Goal: Information Seeking & Learning: Learn about a topic

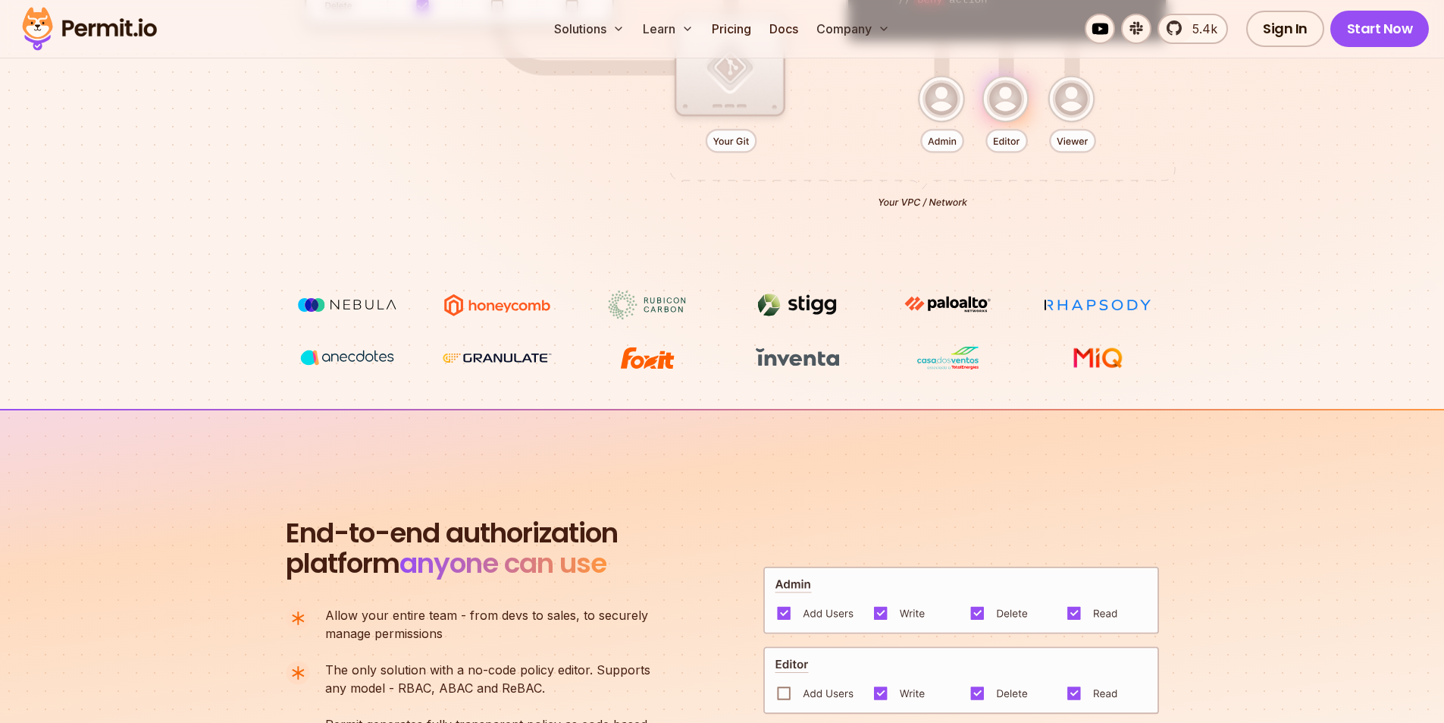
scroll to position [1263, 0]
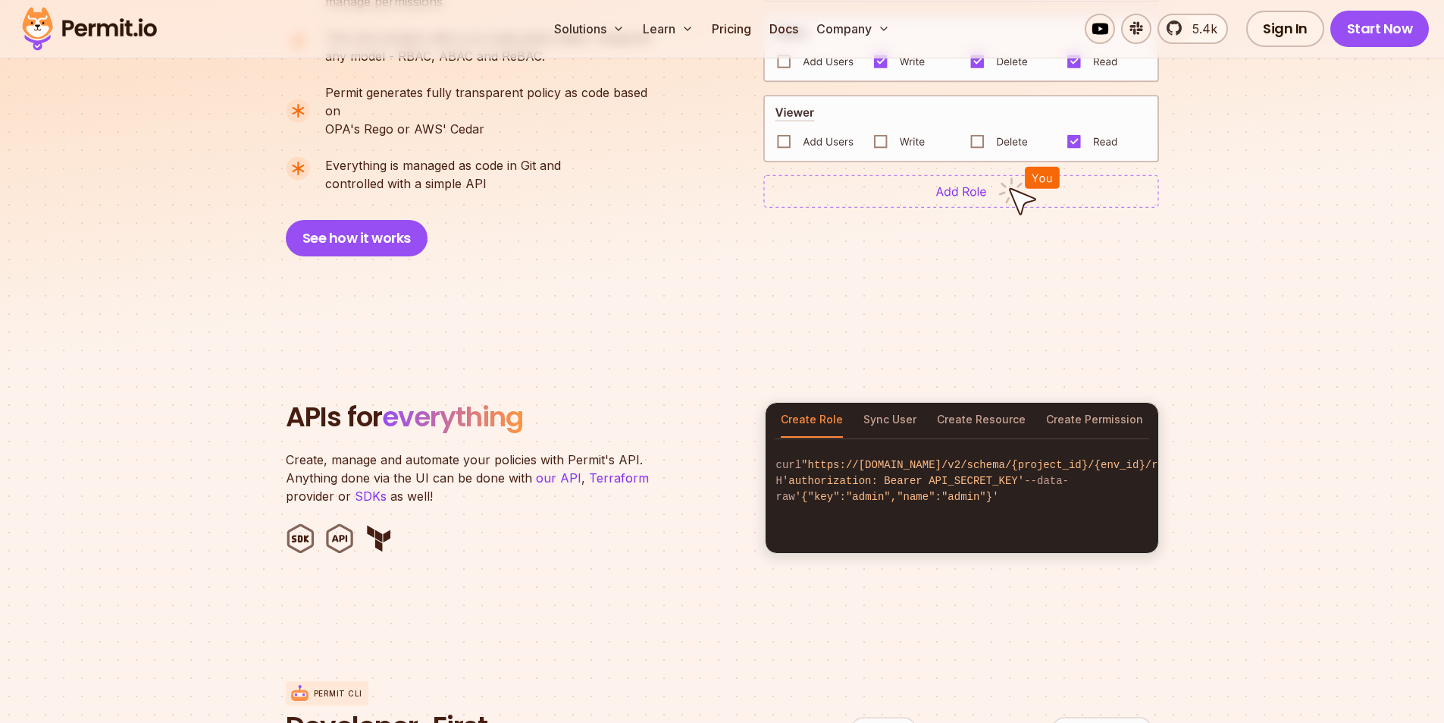
click at [1045, 166] on img at bounding box center [1029, 190] width 62 height 49
click at [905, 407] on button "Sync User" at bounding box center [890, 420] width 53 height 35
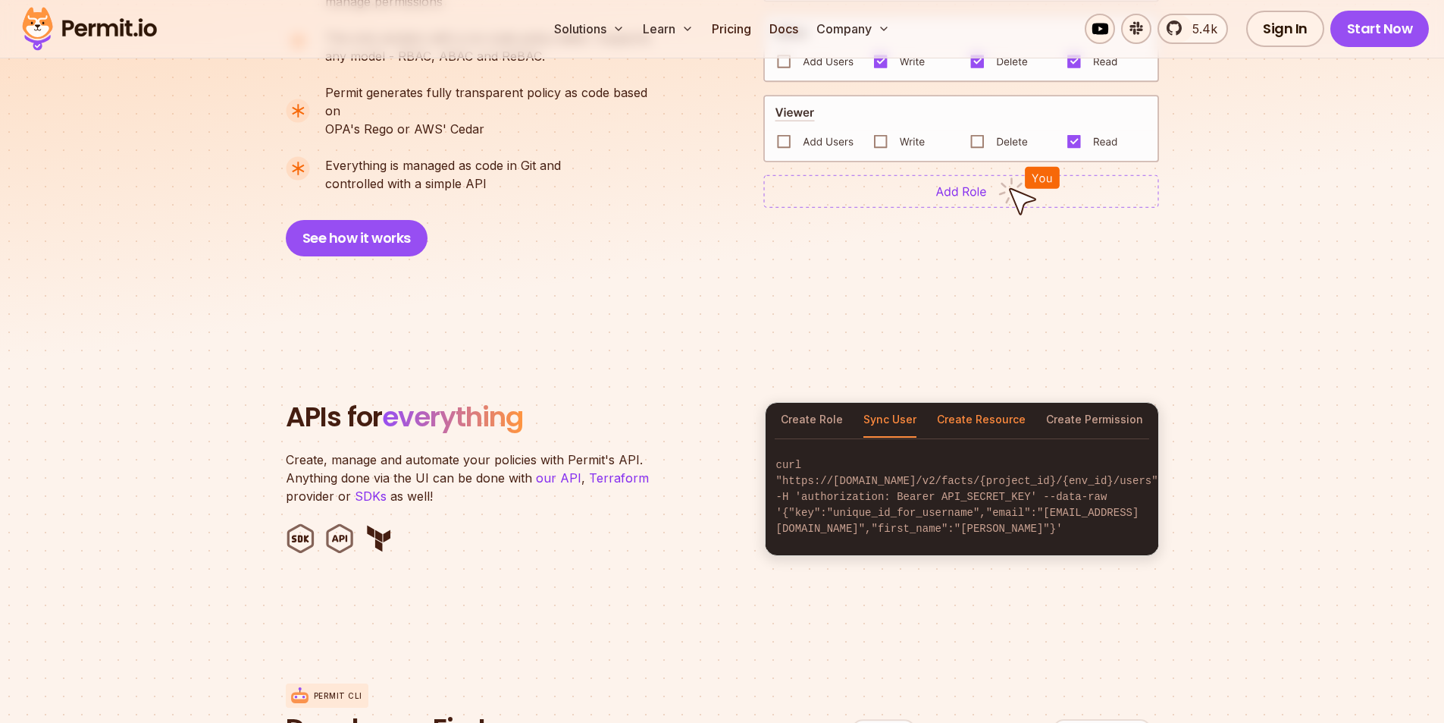
click at [955, 403] on button "Create Resource" at bounding box center [981, 420] width 89 height 35
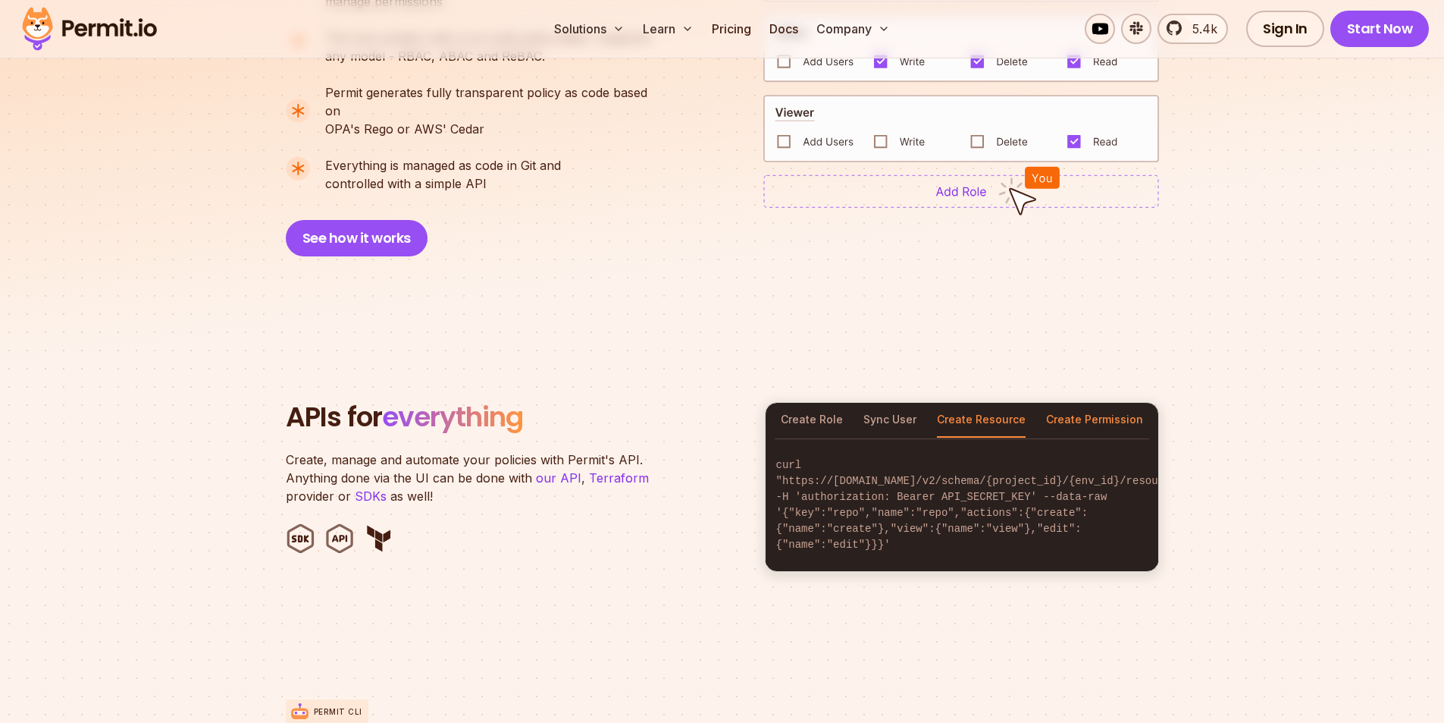
click at [1090, 403] on button "Create Permission" at bounding box center [1094, 420] width 97 height 35
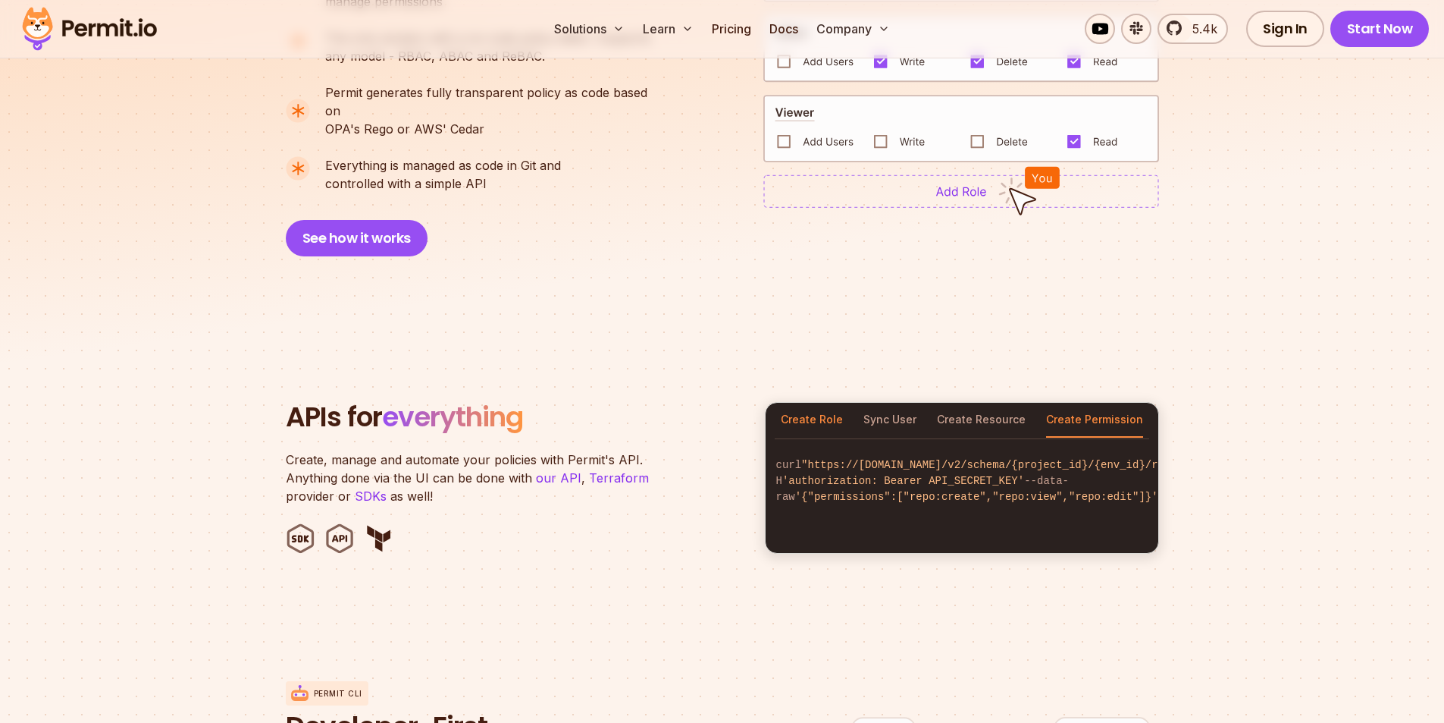
click at [805, 406] on button "Create Role" at bounding box center [812, 420] width 62 height 35
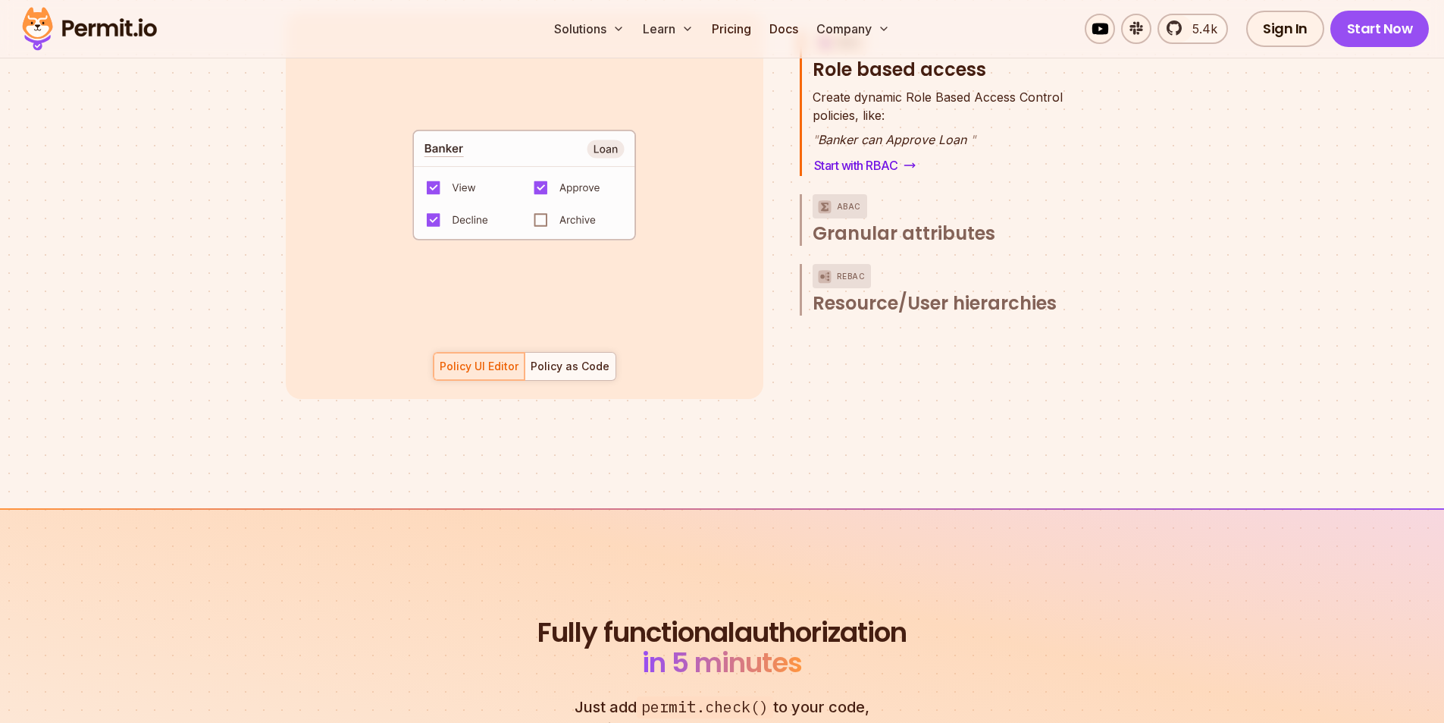
scroll to position [2325, 0]
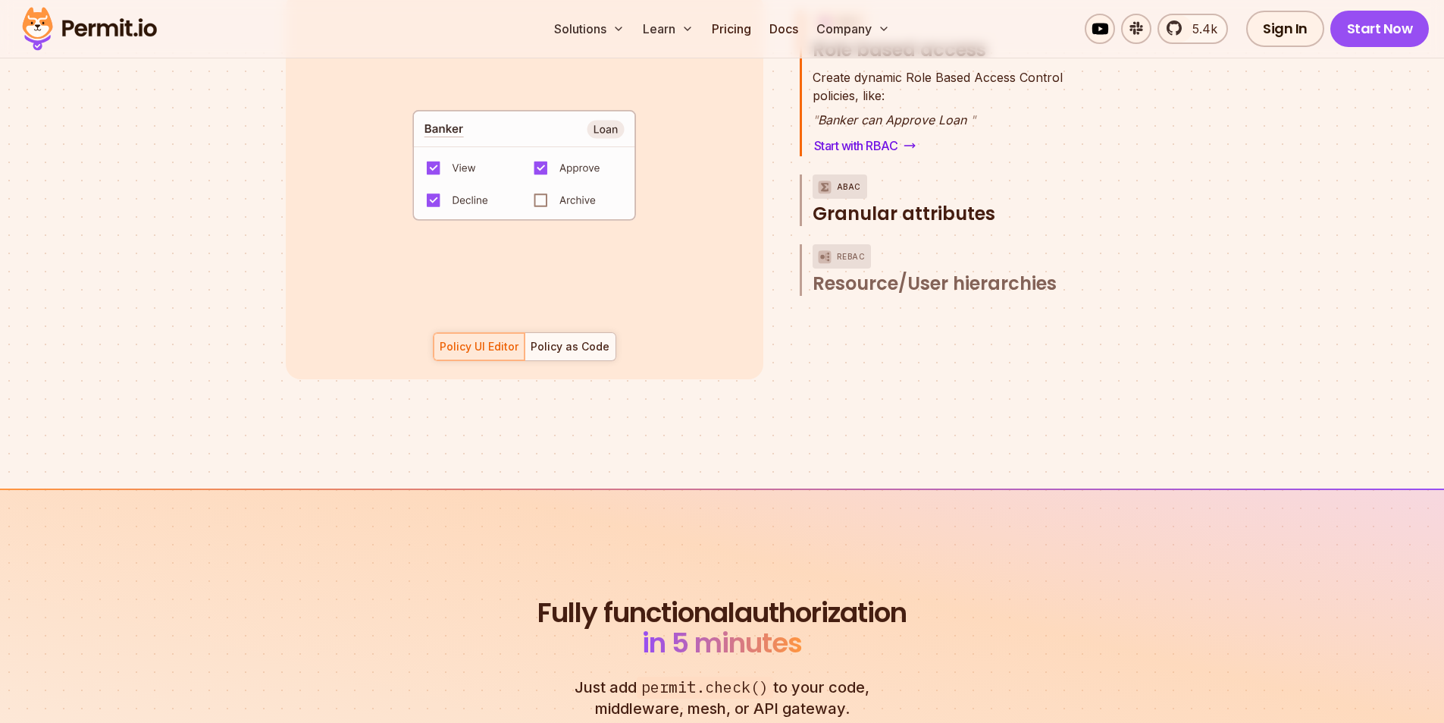
click at [848, 174] on p "ABAC" at bounding box center [849, 186] width 24 height 24
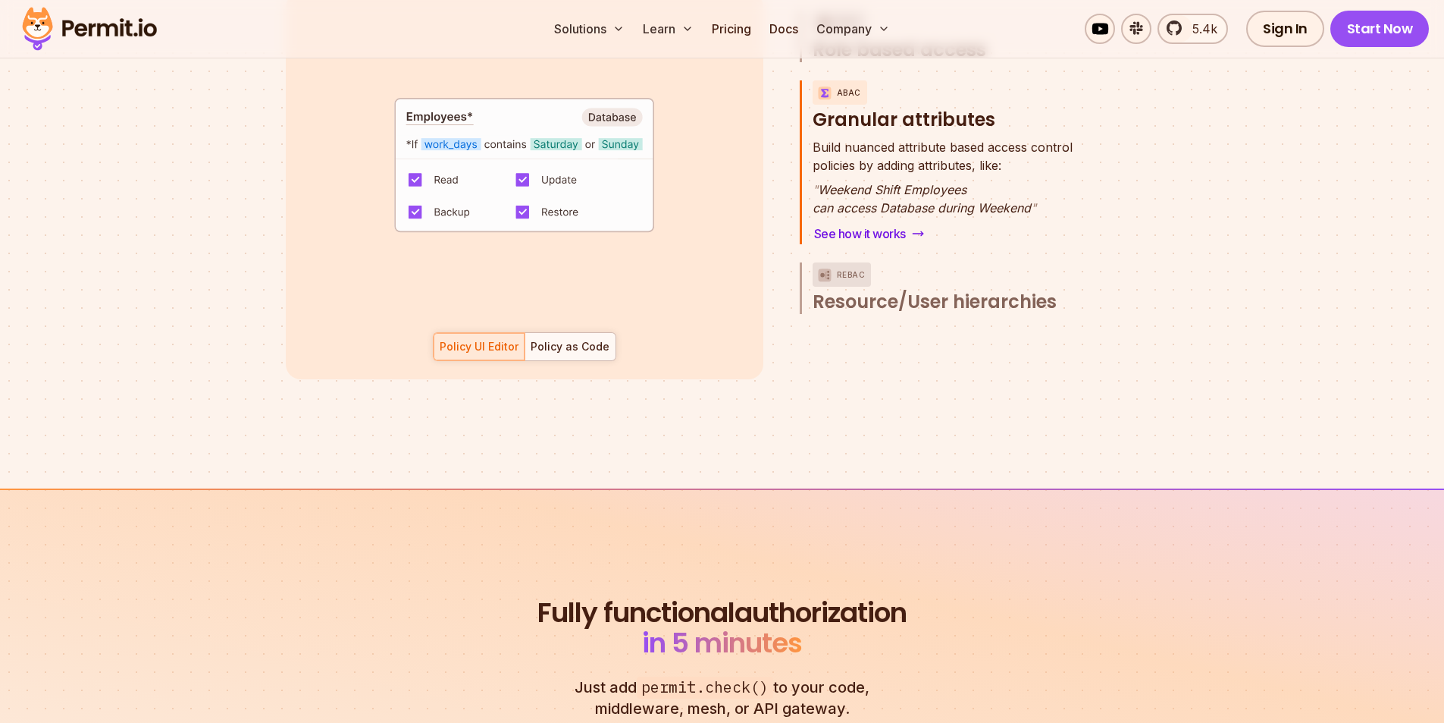
scroll to position [2302, 0]
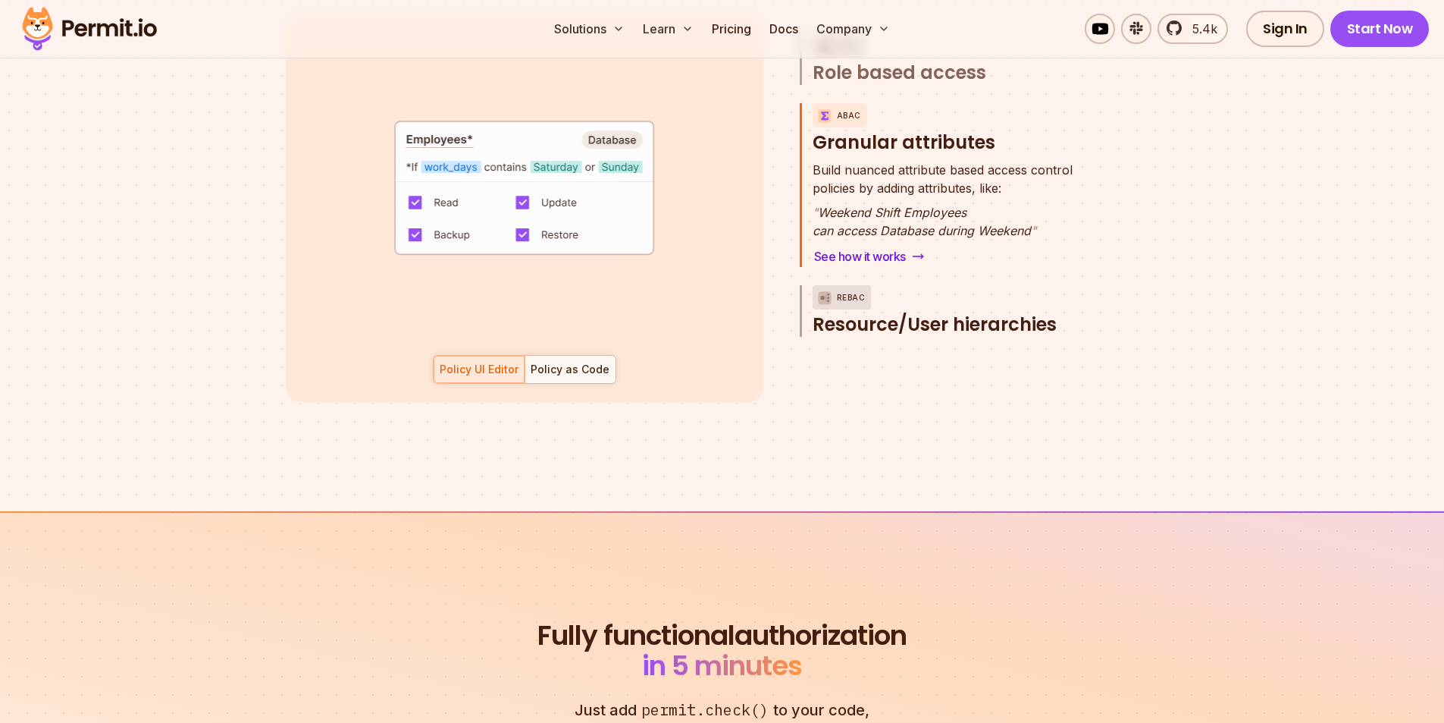
click at [859, 285] on p "ReBAC" at bounding box center [851, 297] width 29 height 24
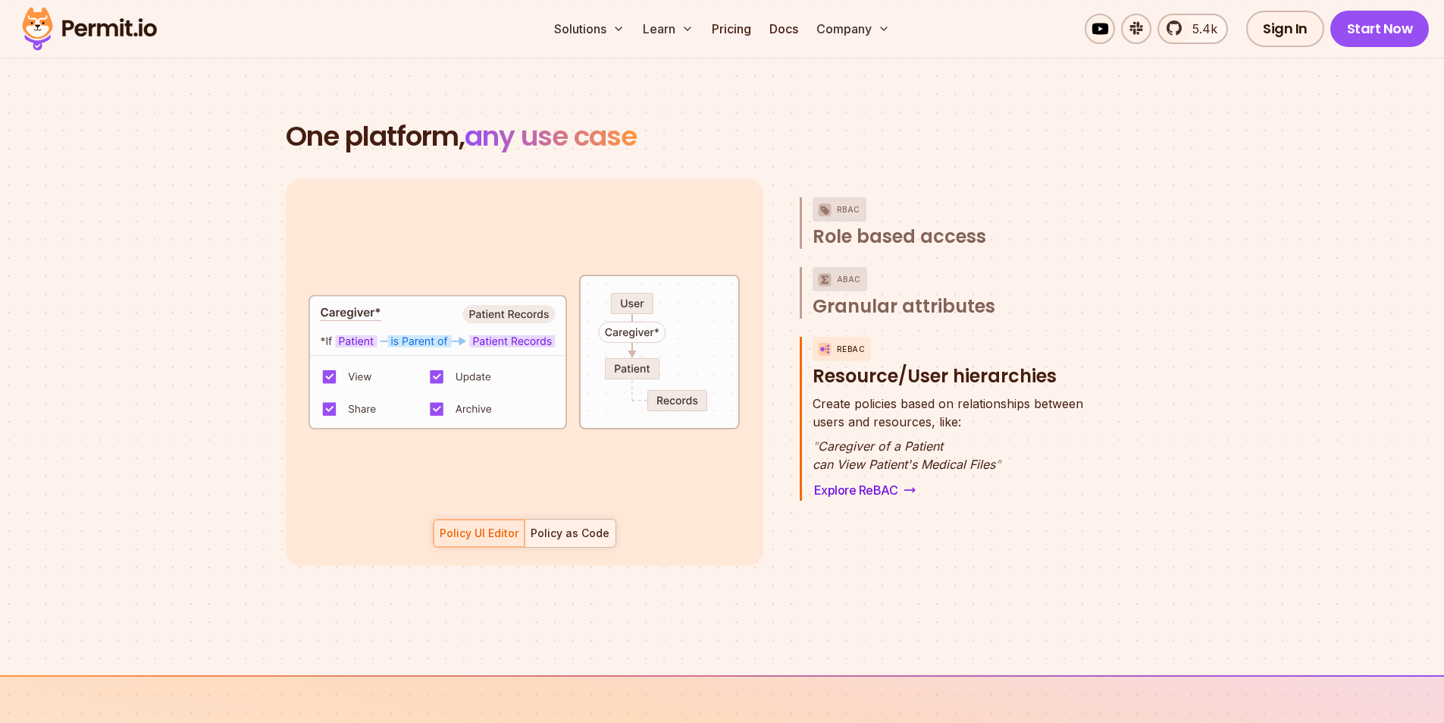
scroll to position [2131, 0]
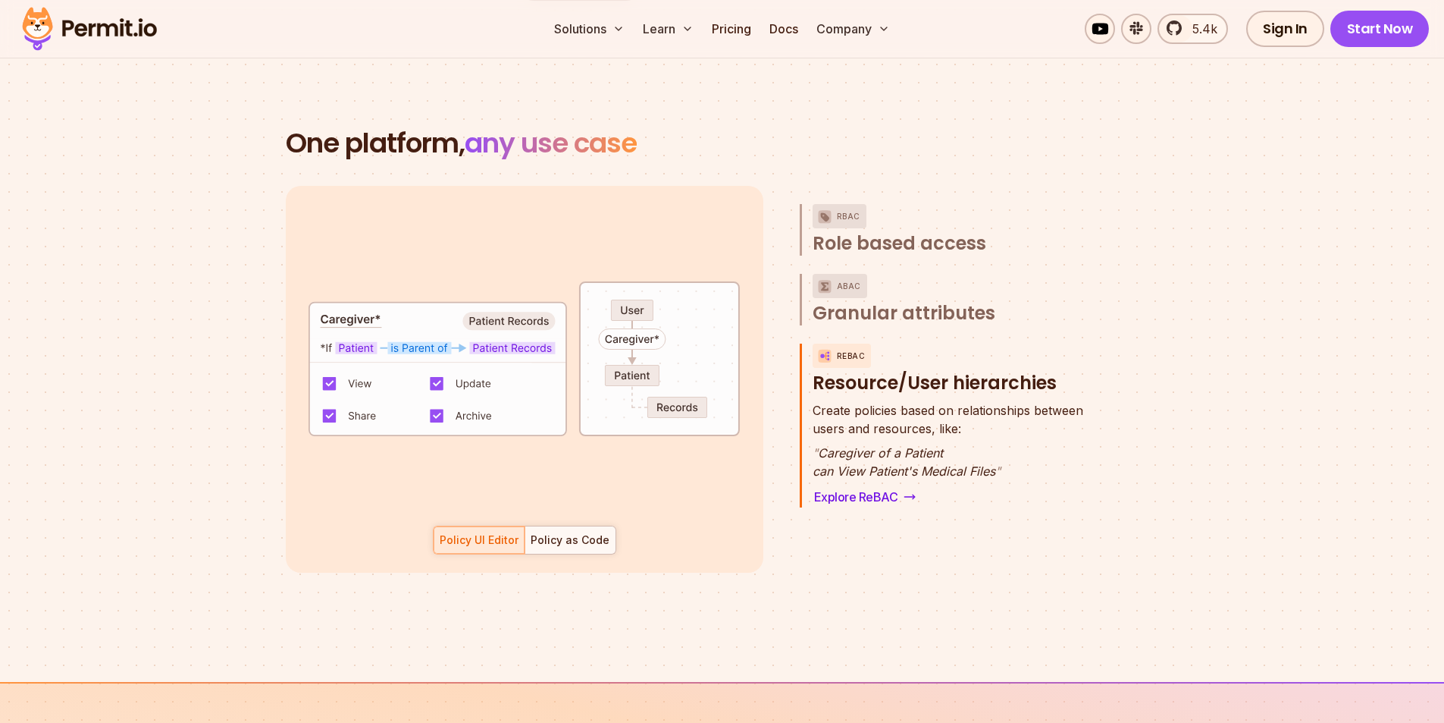
click at [580, 532] on div "Policy as Code" at bounding box center [570, 539] width 79 height 15
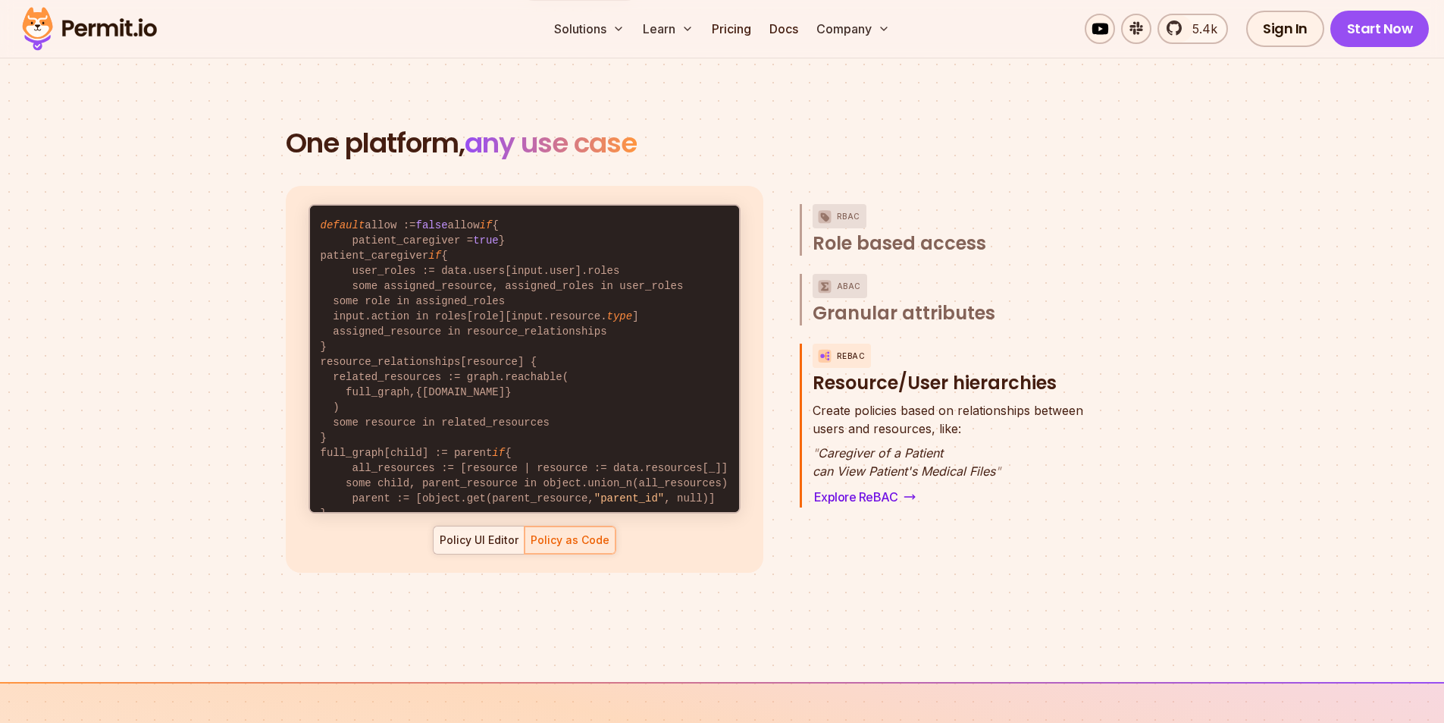
drag, startPoint x: 493, startPoint y: 520, endPoint x: 538, endPoint y: 499, distance: 49.5
click at [494, 532] on div "Policy UI Editor" at bounding box center [479, 539] width 79 height 15
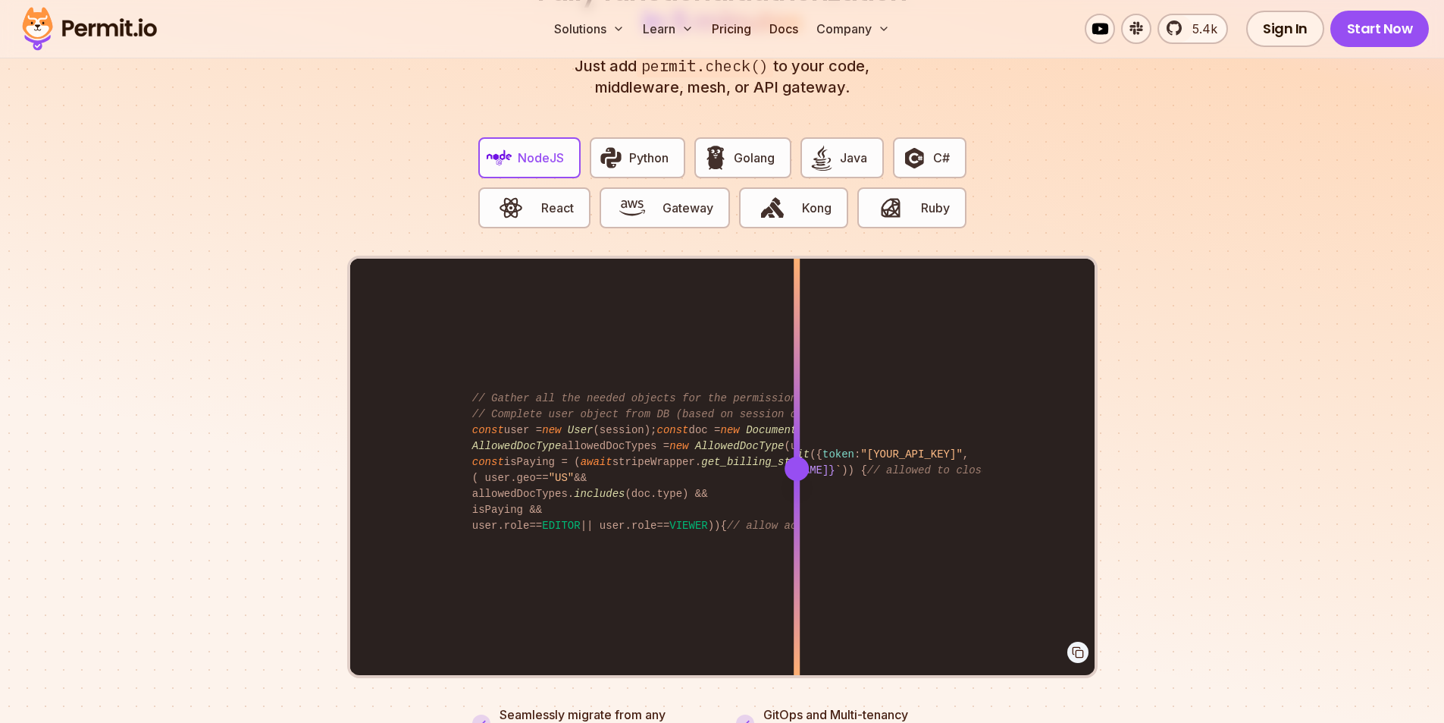
scroll to position [2947, 0]
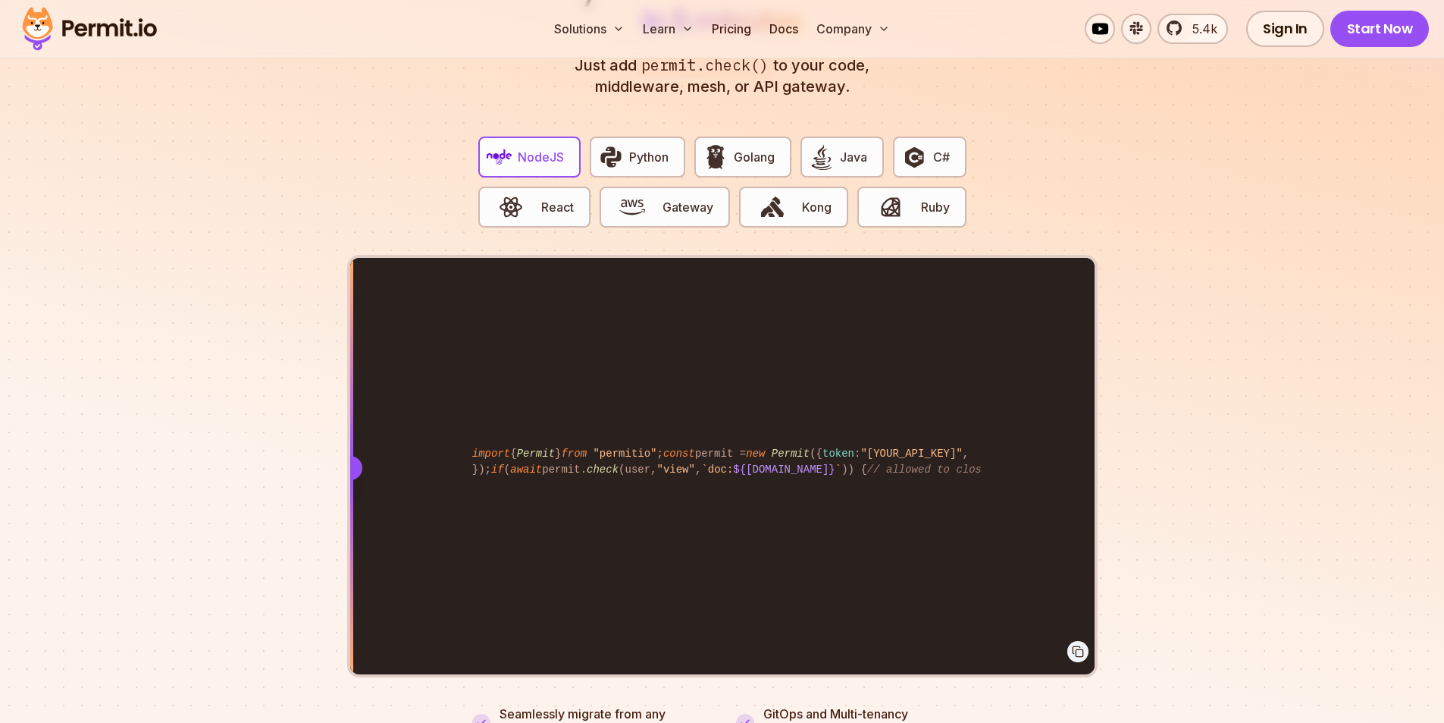
drag, startPoint x: 798, startPoint y: 450, endPoint x: 345, endPoint y: 446, distance: 453.5
click at [345, 446] on section "Fully functional authorization in 5 minutes Just add permit.check() to your cod…" at bounding box center [722, 340] width 1444 height 947
click at [651, 148] on span "Python" at bounding box center [648, 157] width 39 height 18
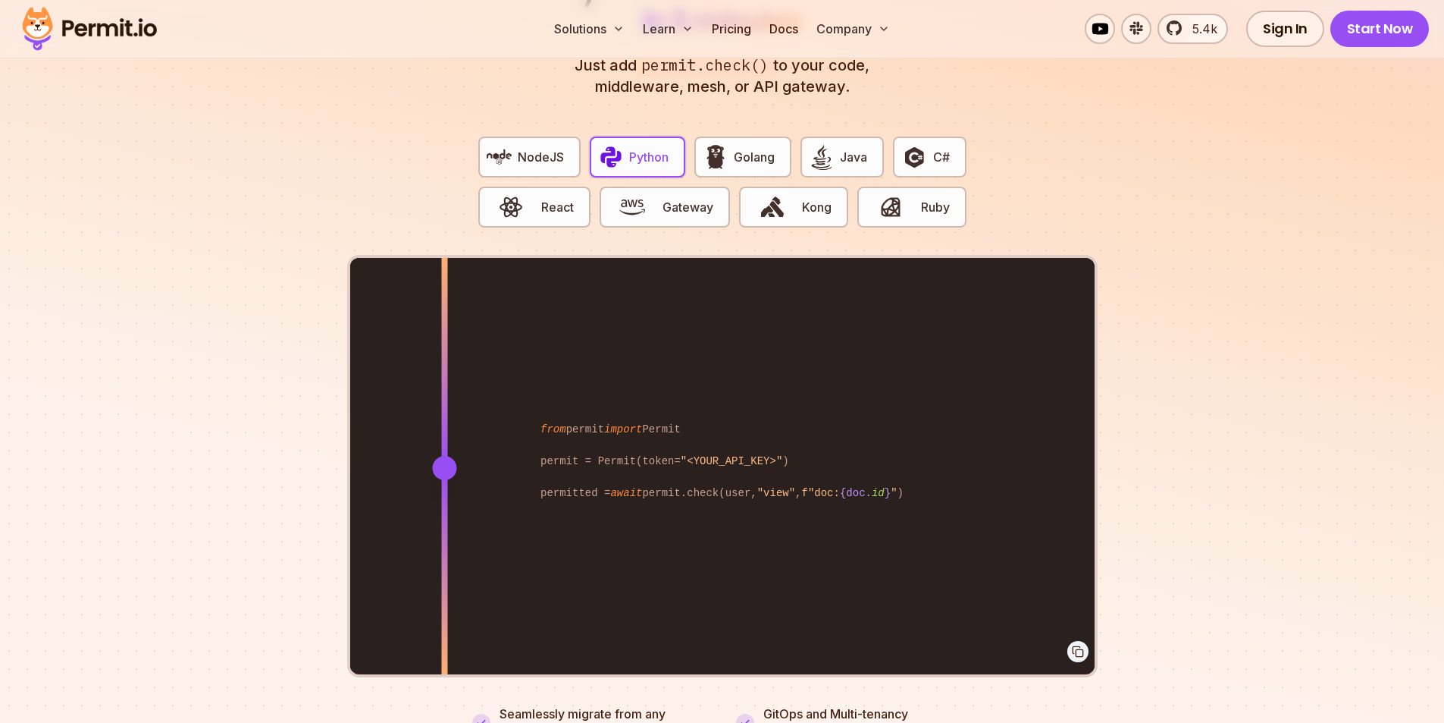
drag, startPoint x: 799, startPoint y: 448, endPoint x: 425, endPoint y: 434, distance: 374.1
click at [441, 434] on div at bounding box center [444, 467] width 6 height 419
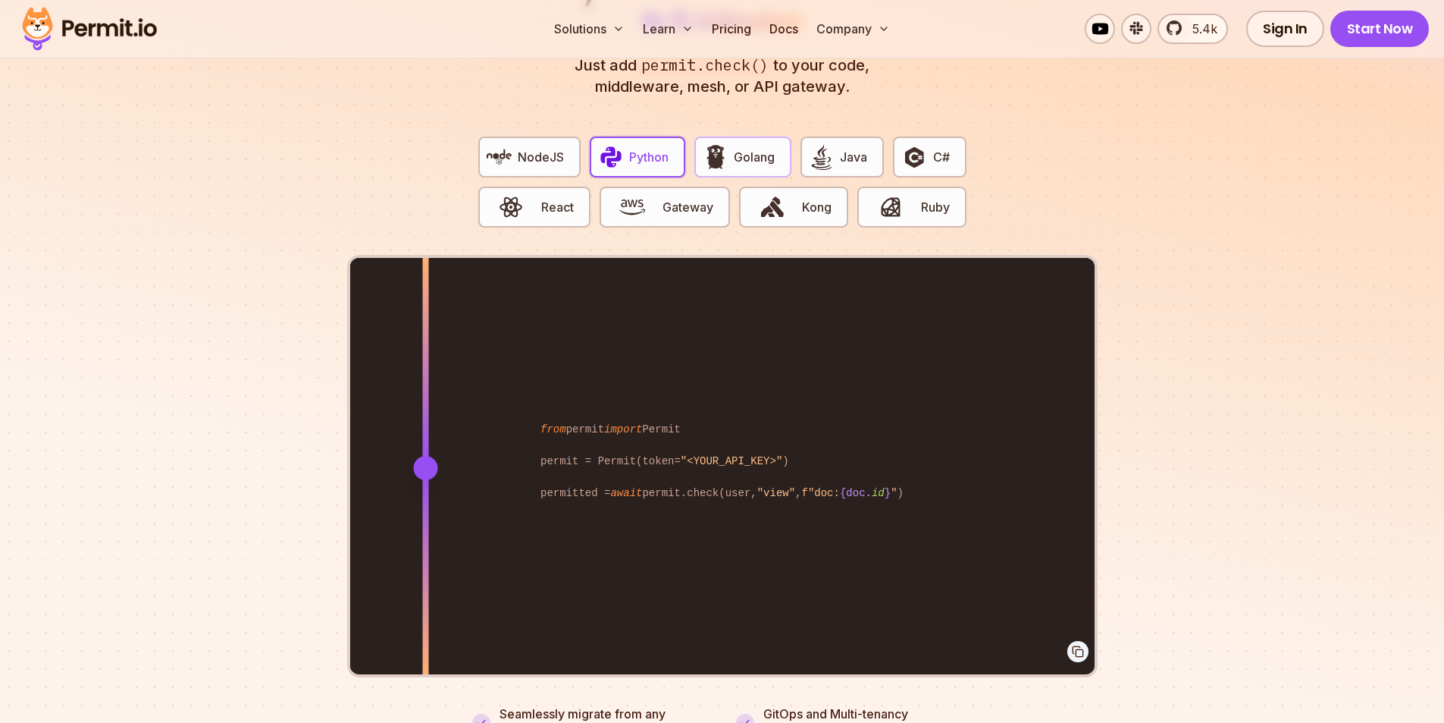
click at [717, 144] on img "button" at bounding box center [716, 157] width 26 height 26
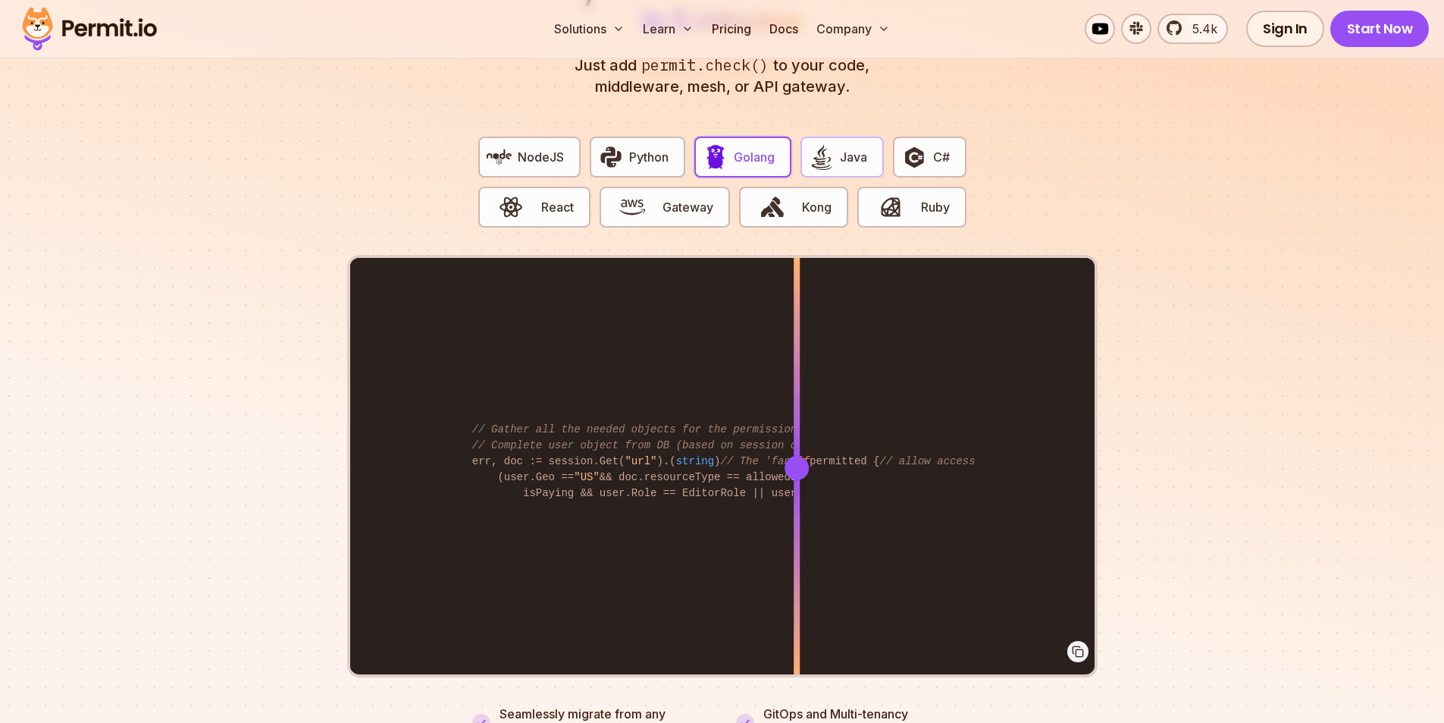
click at [839, 136] on button "Java" at bounding box center [842, 156] width 83 height 41
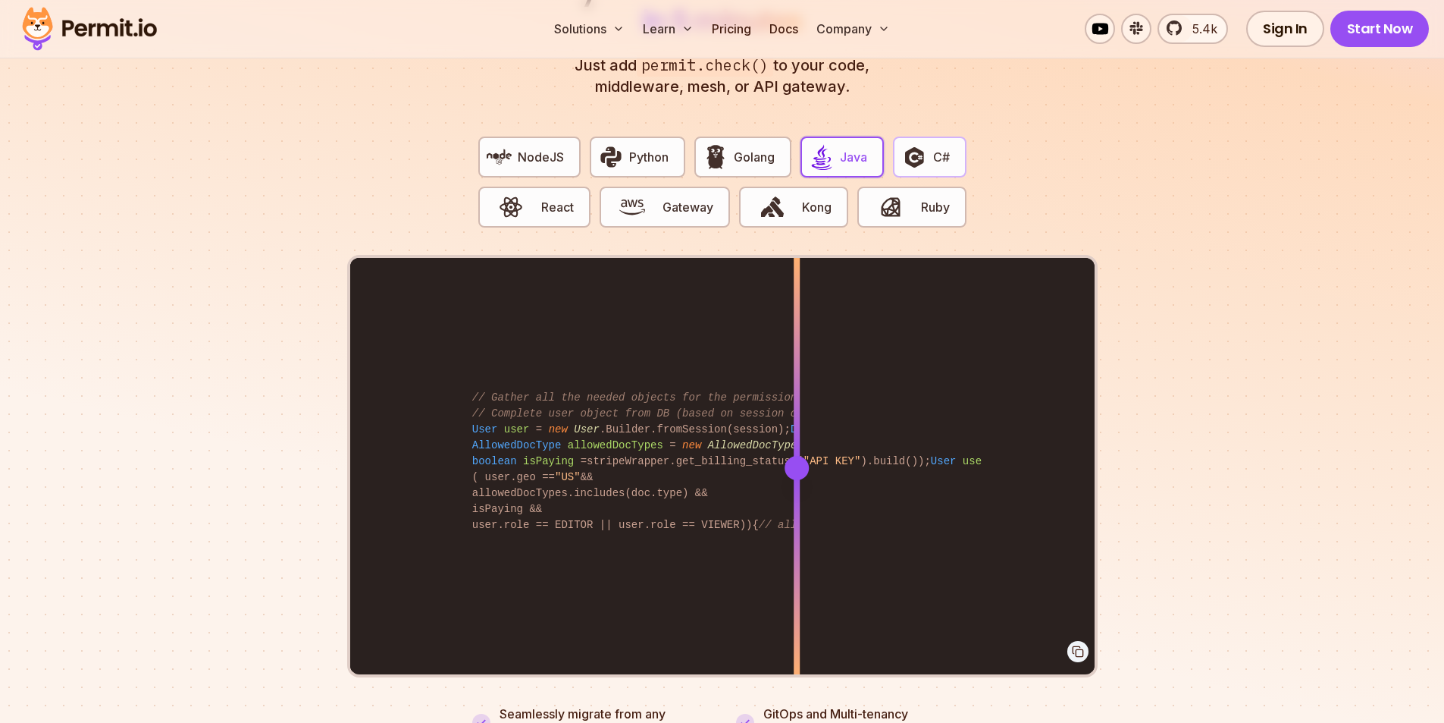
click at [925, 144] on img "button" at bounding box center [915, 157] width 26 height 26
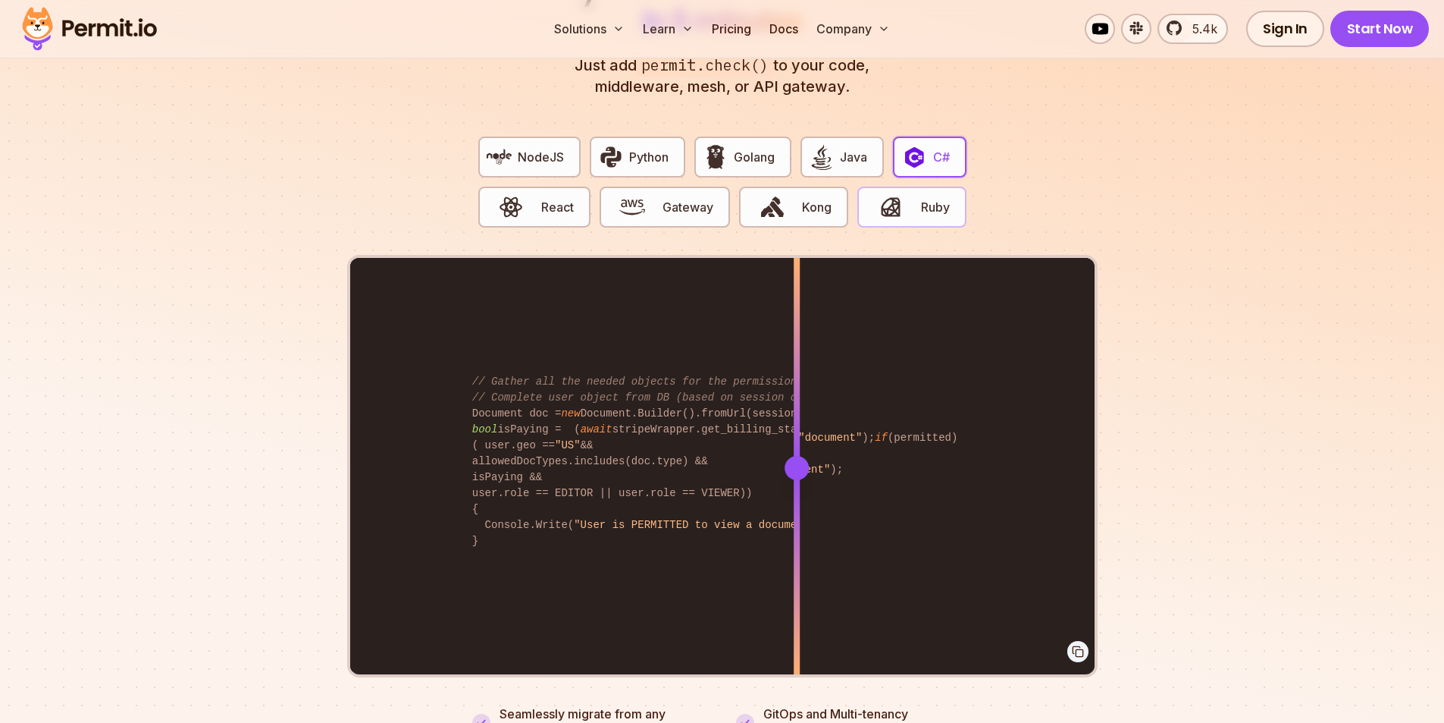
click at [895, 194] on img "button" at bounding box center [891, 207] width 26 height 26
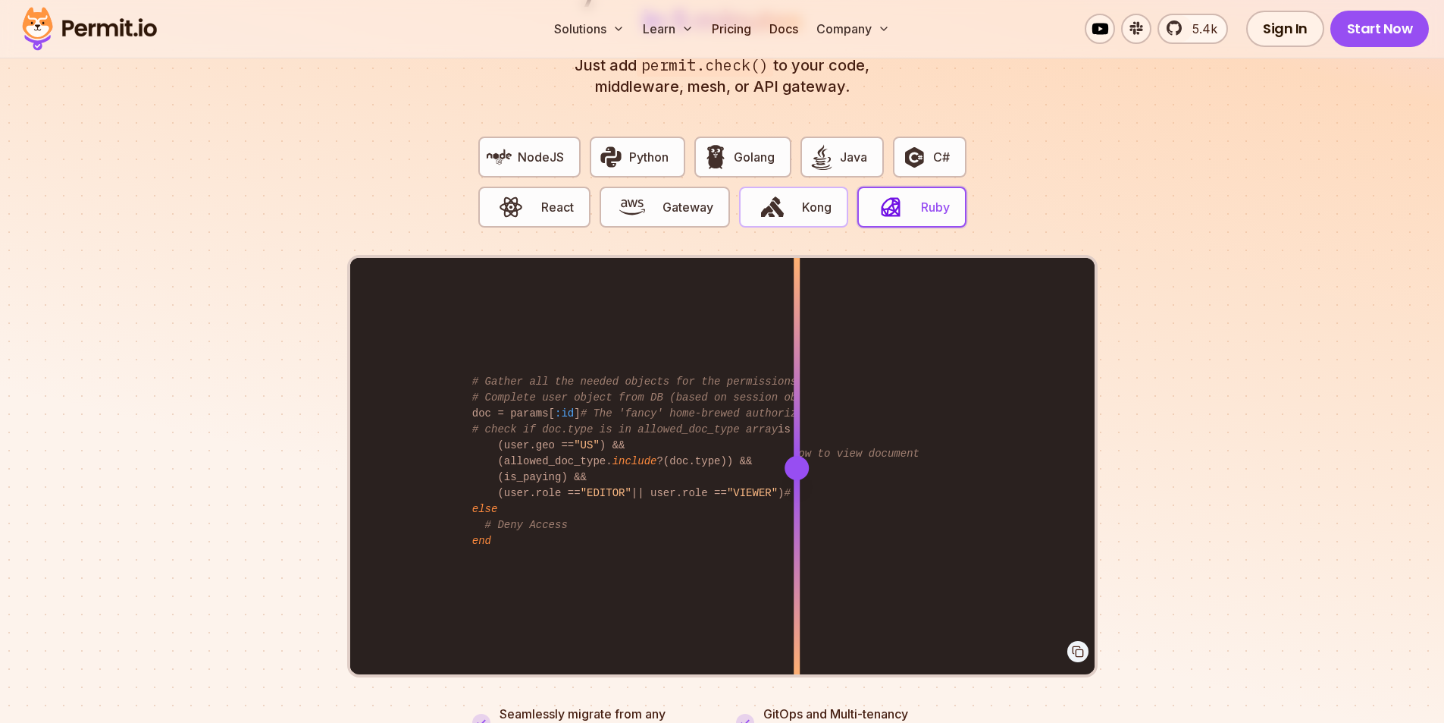
click at [804, 198] on span "Kong" at bounding box center [817, 207] width 30 height 18
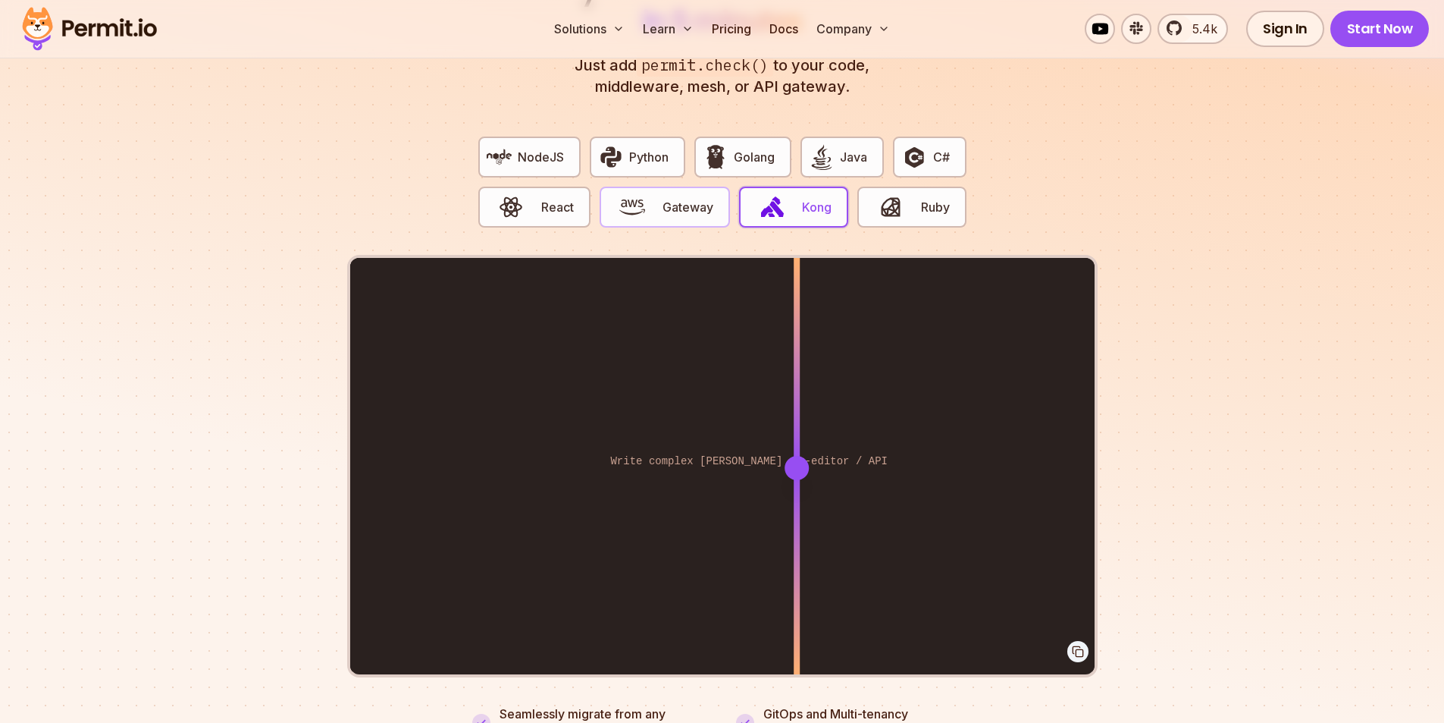
click at [717, 187] on button "Gateway" at bounding box center [665, 207] width 130 height 41
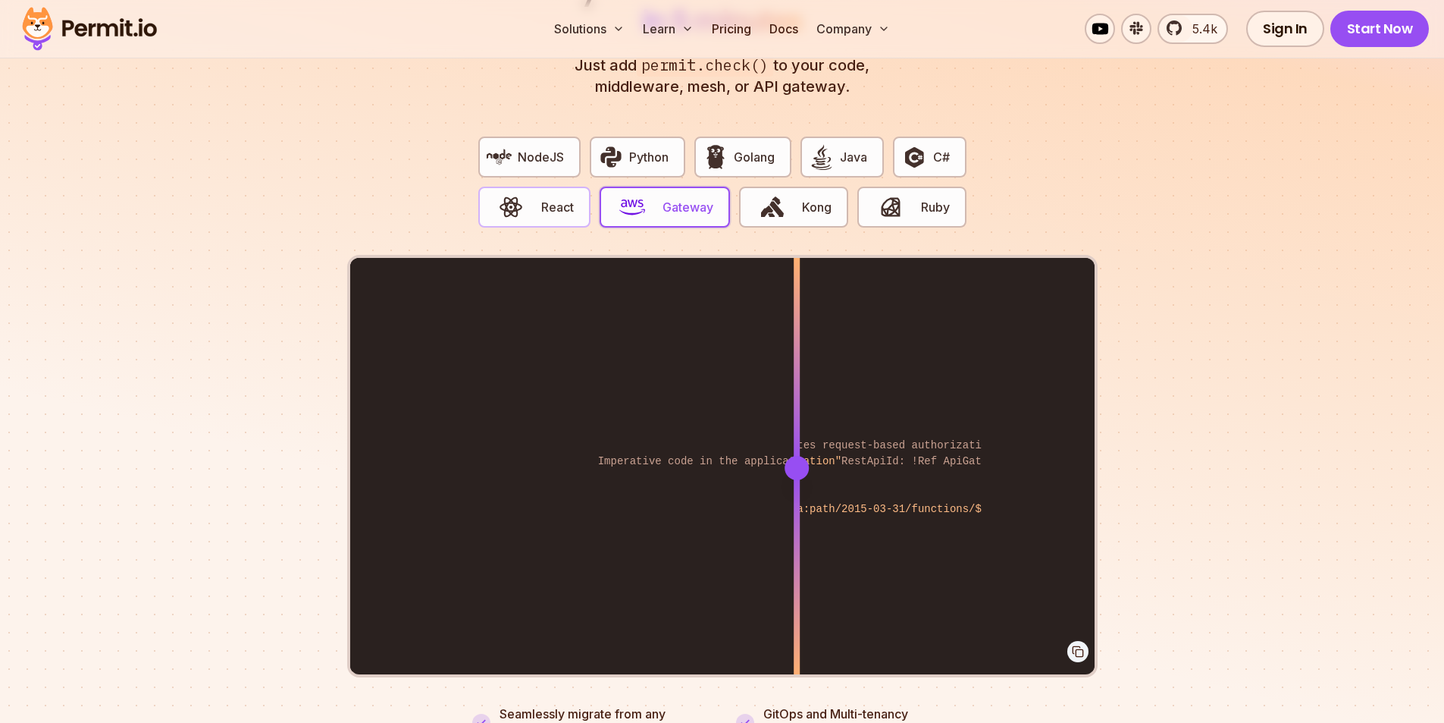
click at [544, 198] on span "React" at bounding box center [557, 207] width 33 height 18
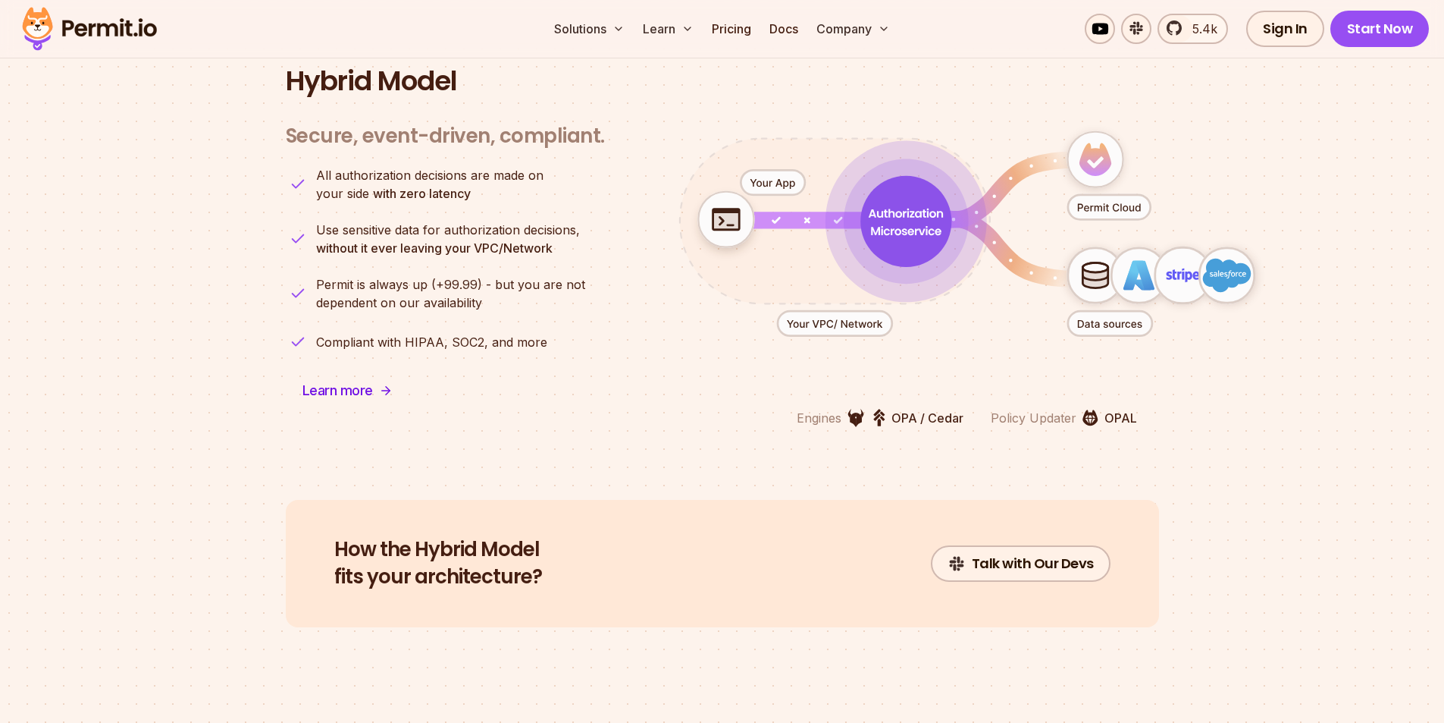
scroll to position [3800, 0]
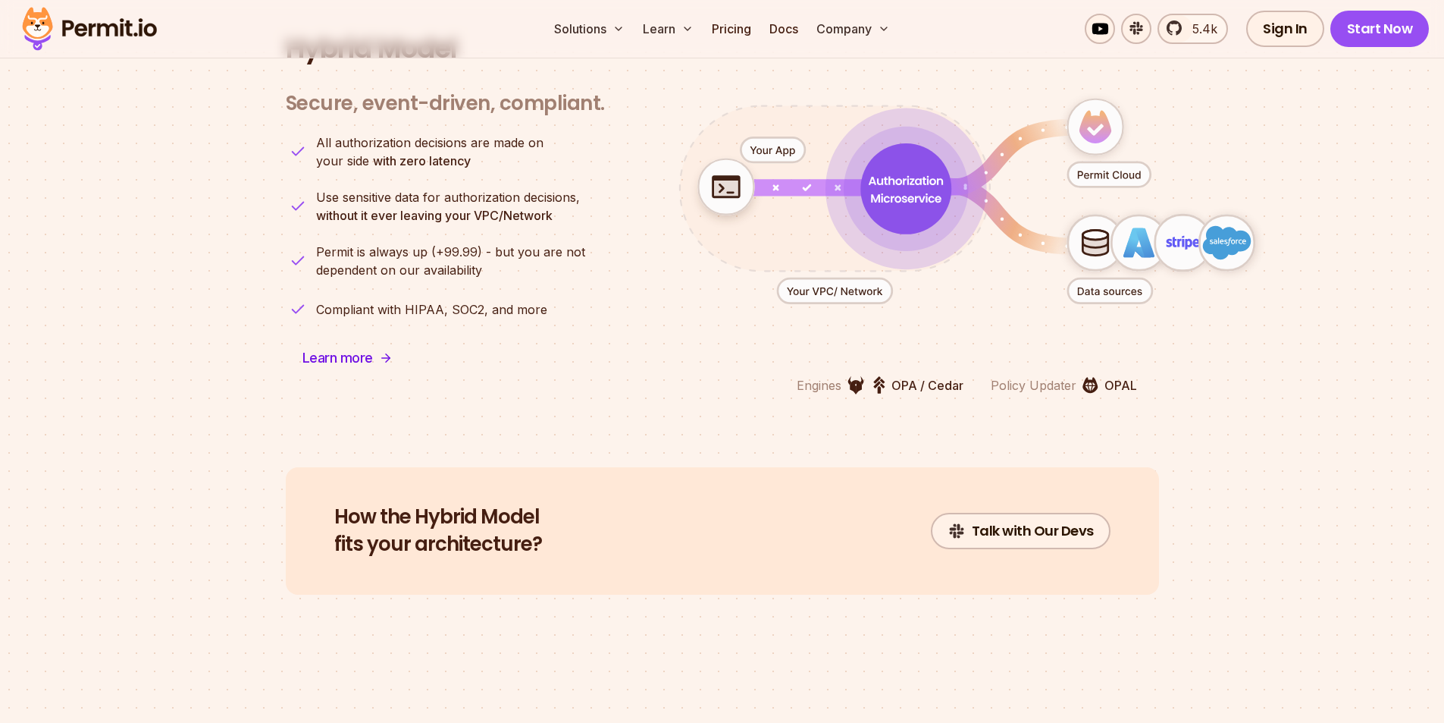
click at [1059, 376] on p "Policy Updater" at bounding box center [1034, 385] width 86 height 18
click at [1092, 377] on img at bounding box center [1091, 385] width 16 height 17
click at [914, 376] on p "OPA / Cedar" at bounding box center [928, 385] width 72 height 18
click at [857, 375] on img at bounding box center [856, 384] width 17 height 19
click at [805, 376] on p "Engines" at bounding box center [819, 385] width 45 height 18
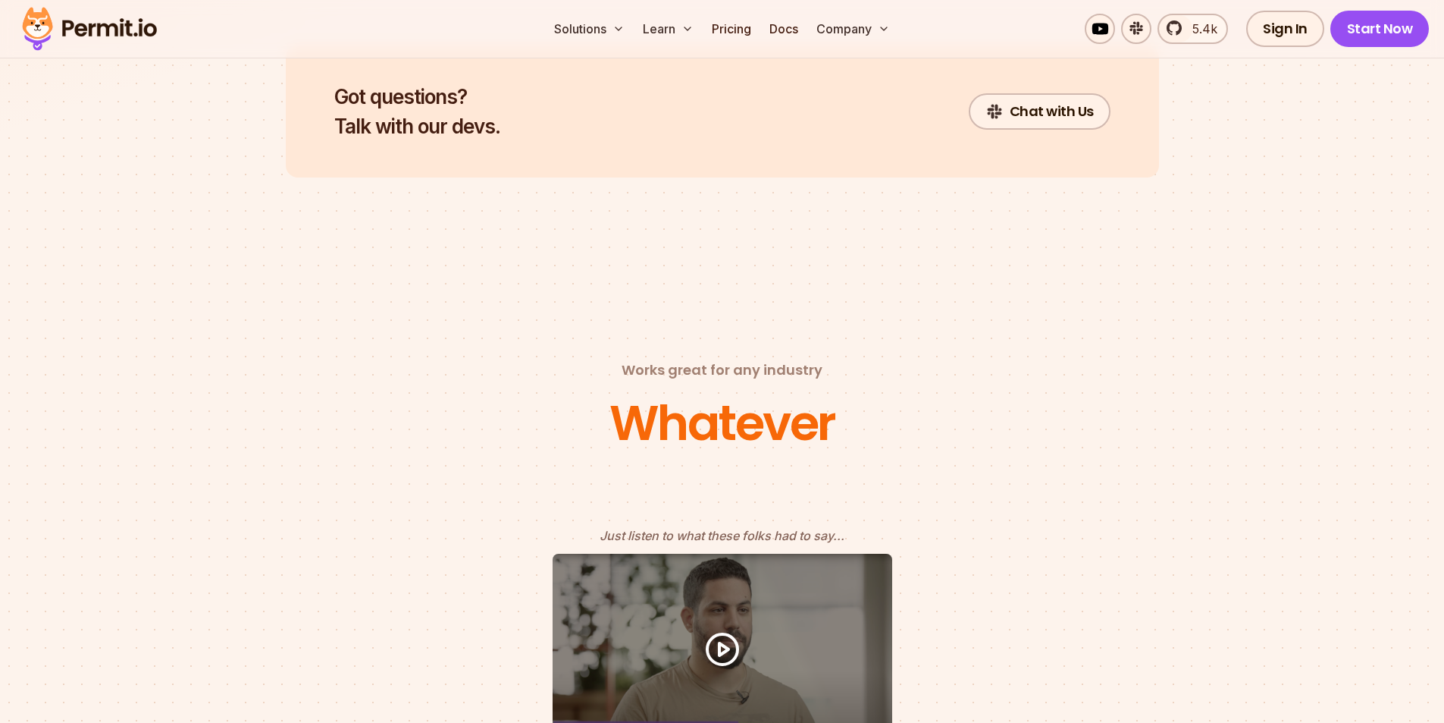
scroll to position [6340, 0]
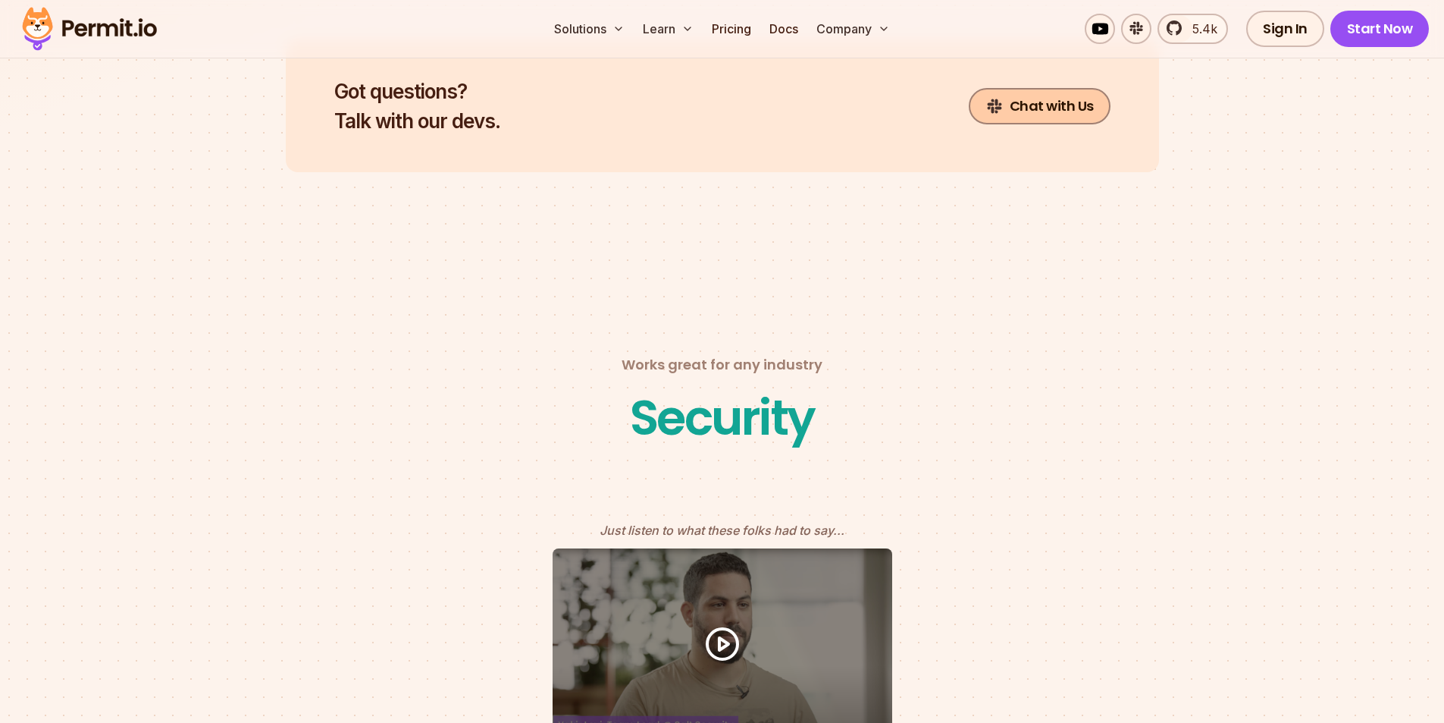
click at [1074, 99] on link "Chat with Us" at bounding box center [1040, 106] width 142 height 36
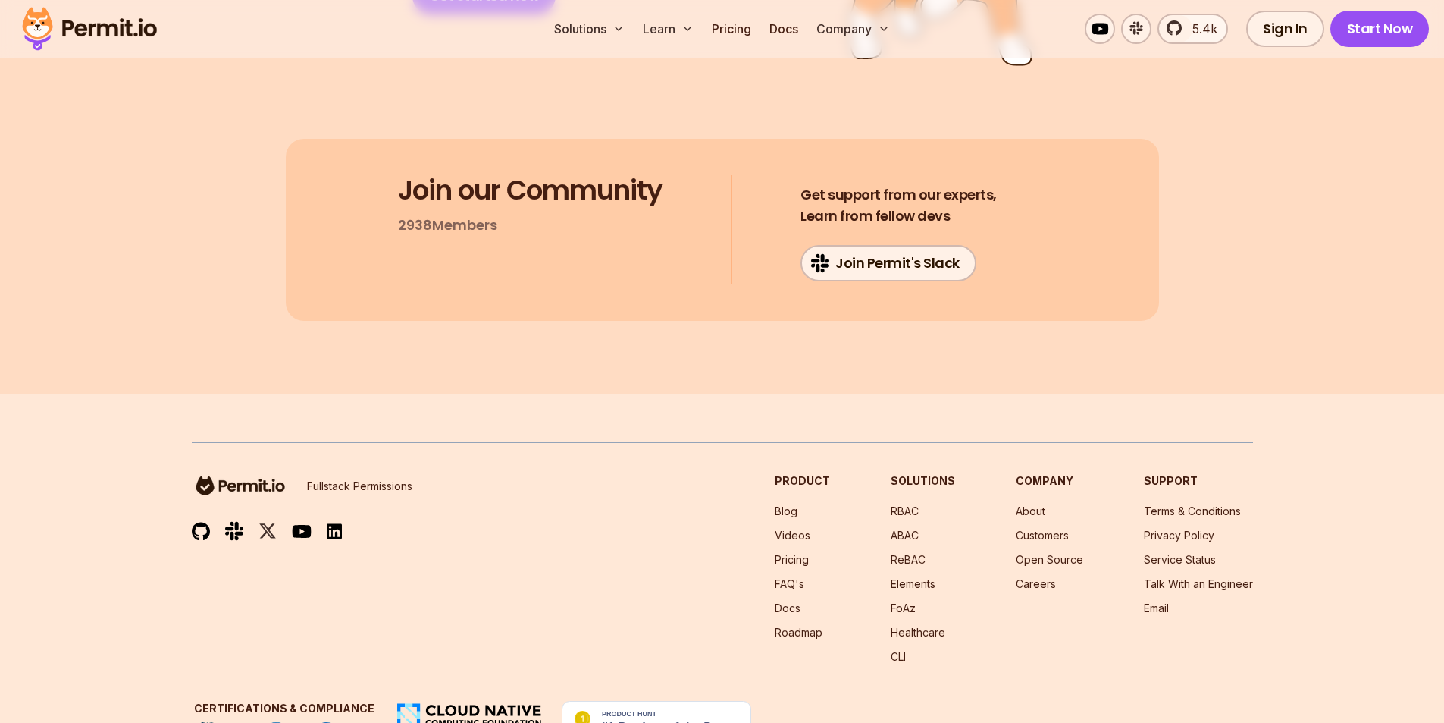
scroll to position [8091, 0]
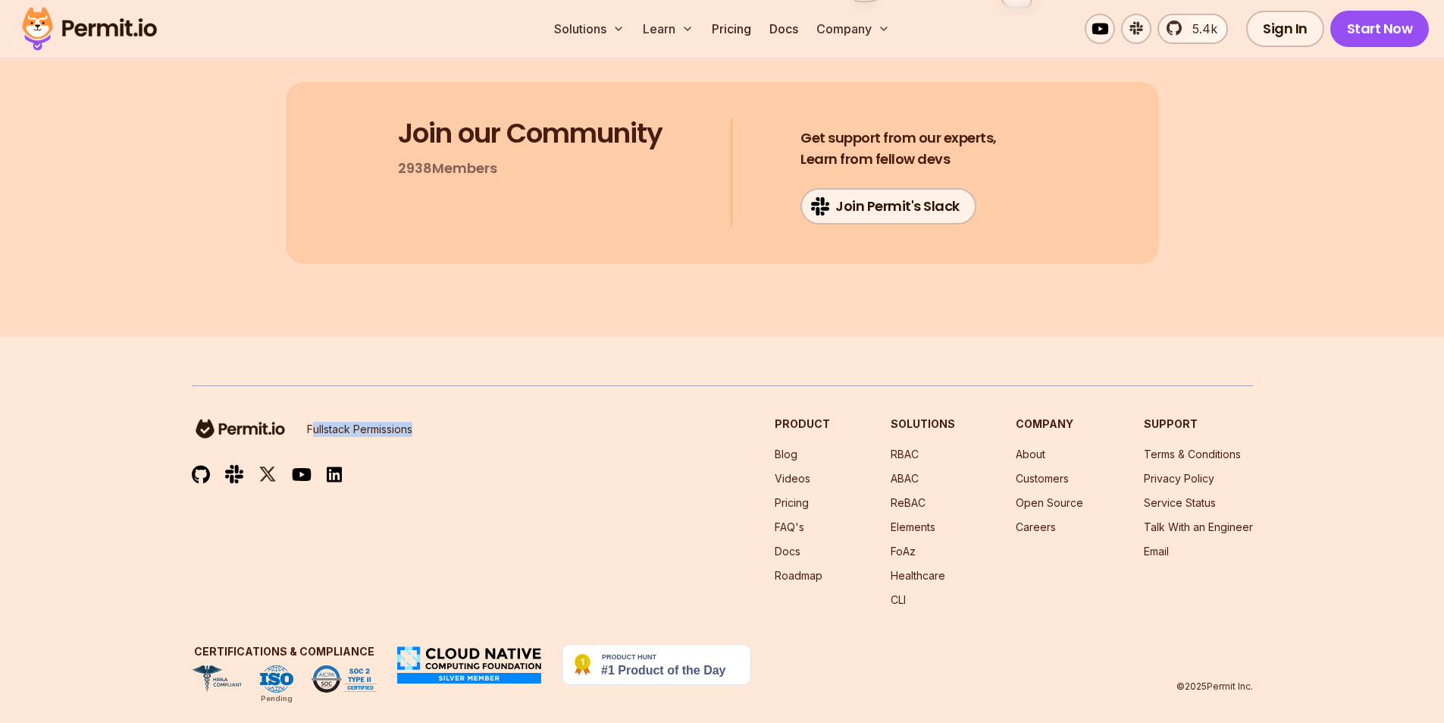
drag, startPoint x: 310, startPoint y: 408, endPoint x: 490, endPoint y: 403, distance: 179.8
click at [455, 416] on div "Fullstack Permissions Product Blog Videos Pricing FAQ's Docs Roadmap Solutions …" at bounding box center [723, 511] width 1062 height 191
click at [548, 416] on div "Fullstack Permissions Product Blog Videos Pricing FAQ's Docs Roadmap Solutions …" at bounding box center [723, 511] width 1062 height 191
click at [1039, 447] on link "About" at bounding box center [1031, 453] width 30 height 13
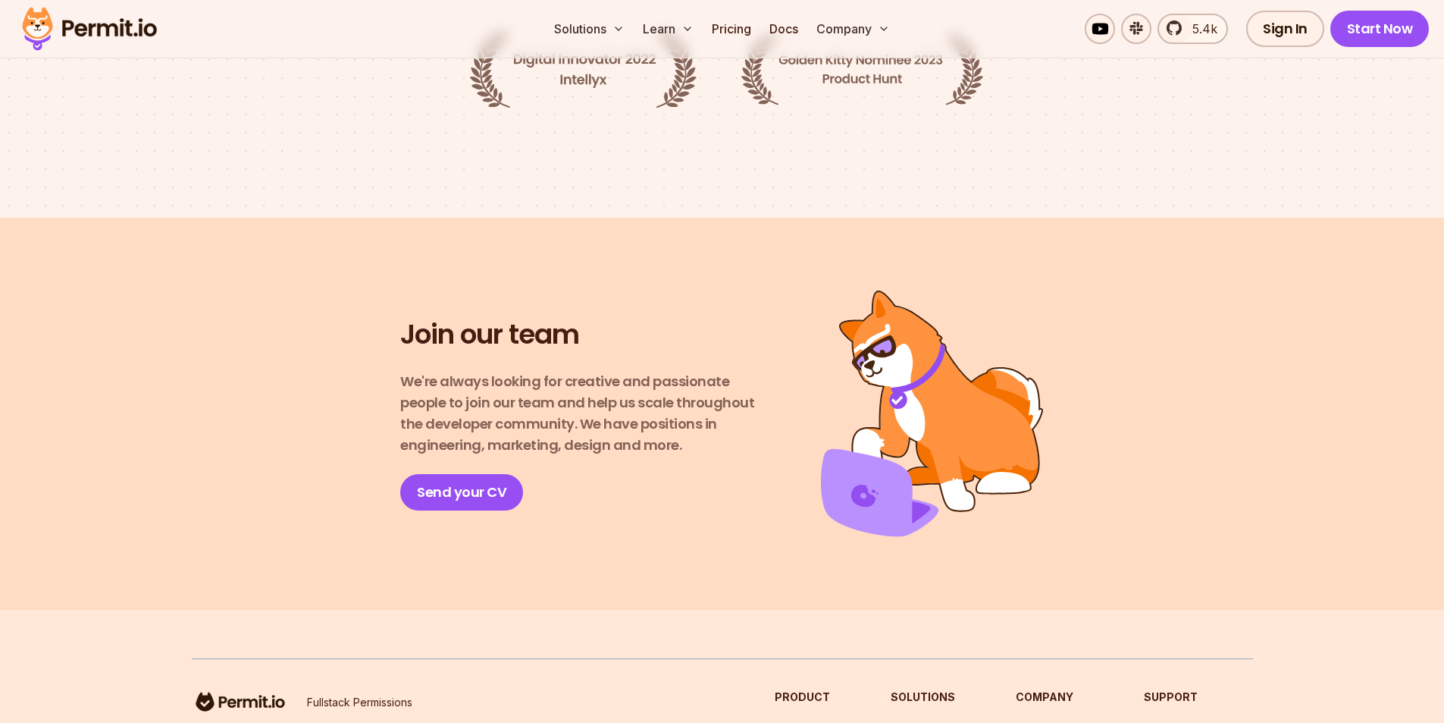
scroll to position [2597, 0]
